Goal: Navigation & Orientation: Find specific page/section

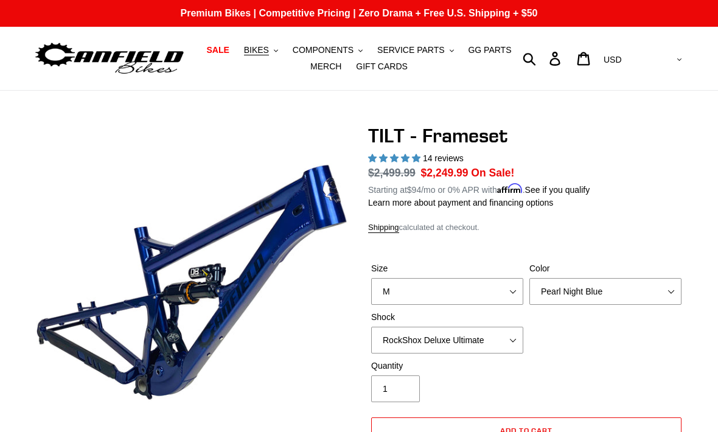
select select "M"
select select "RockShox Deluxe Ultimate"
select select "highest-rating"
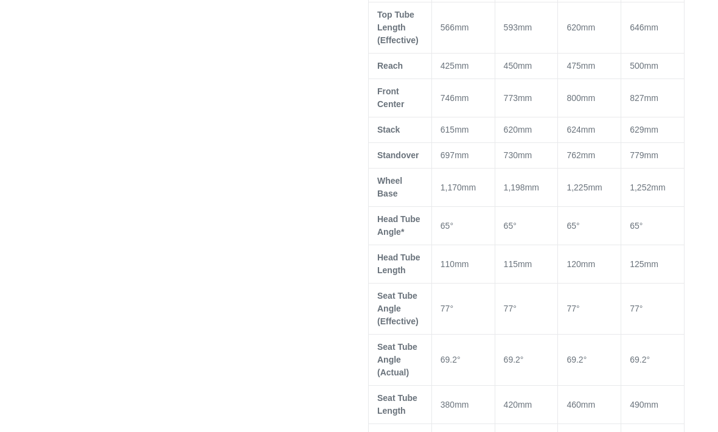
scroll to position [780, 0]
click at [47, 254] on div at bounding box center [349, 275] width 669 height 1863
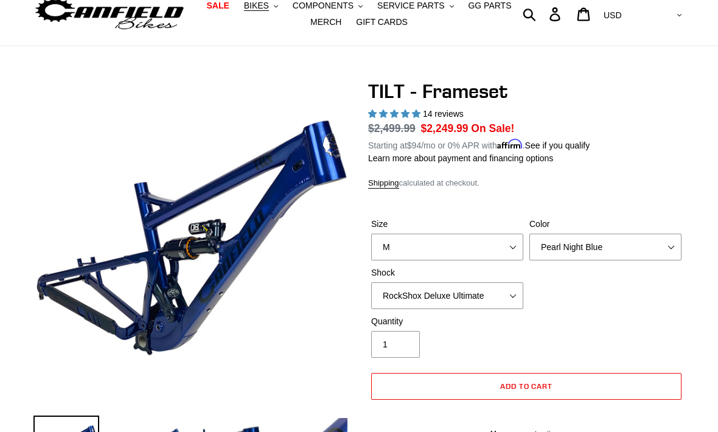
scroll to position [0, 0]
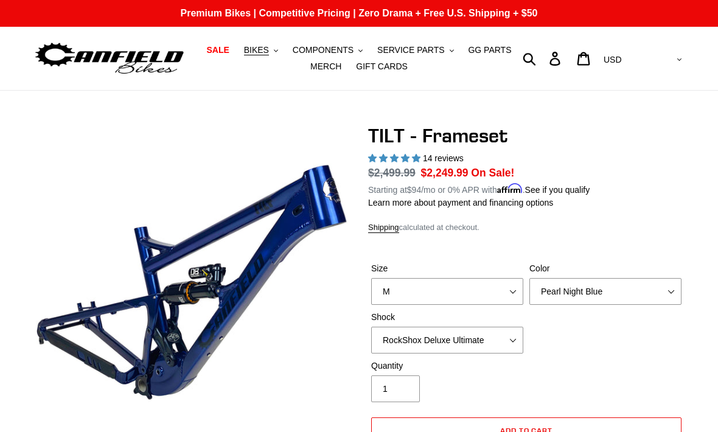
click at [259, 55] on span "BIKES" at bounding box center [256, 50] width 25 height 10
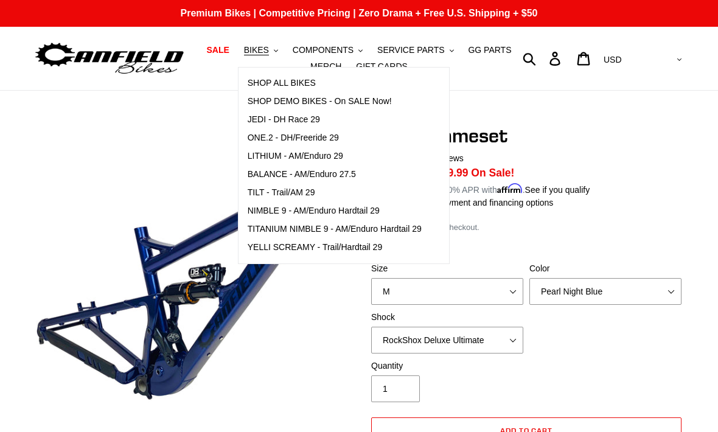
click at [276, 156] on span "LITHIUM - AM/Enduro 29" at bounding box center [296, 156] width 96 height 10
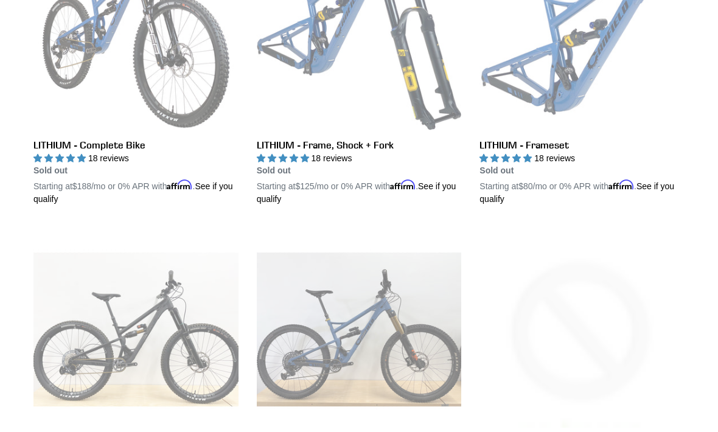
scroll to position [443, 0]
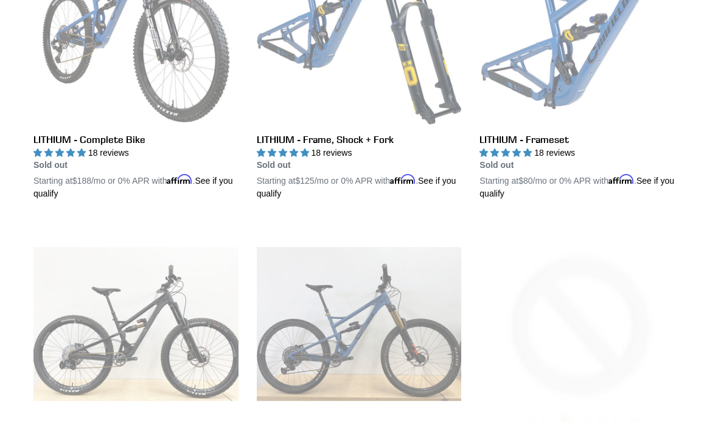
click at [521, 154] on link "LITHIUM - Frameset" at bounding box center [582, 60] width 205 height 281
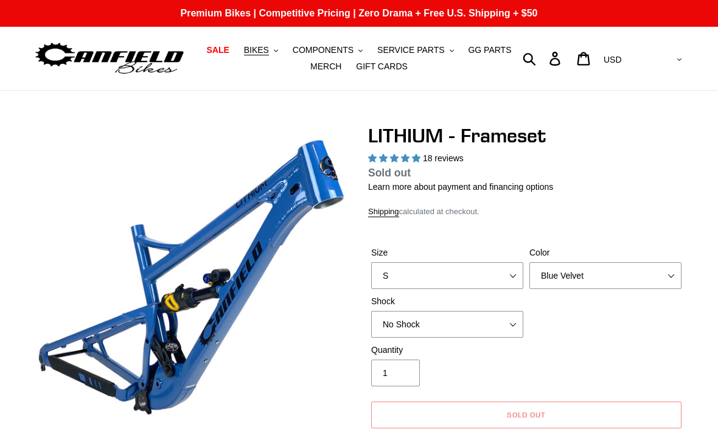
select select "highest-rating"
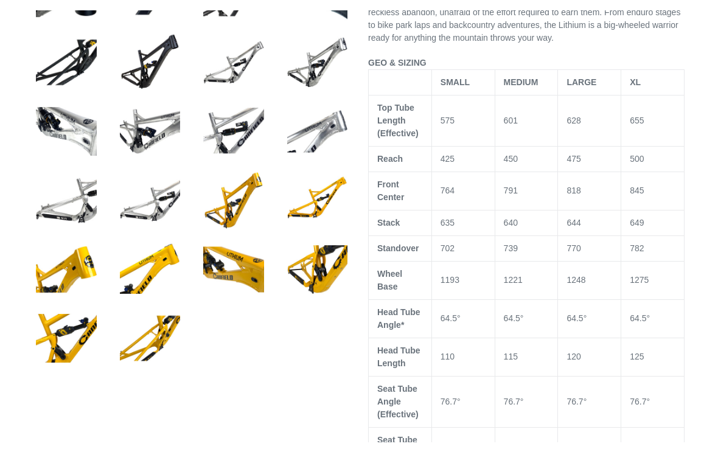
scroll to position [565, 0]
